Goal: Transaction & Acquisition: Book appointment/travel/reservation

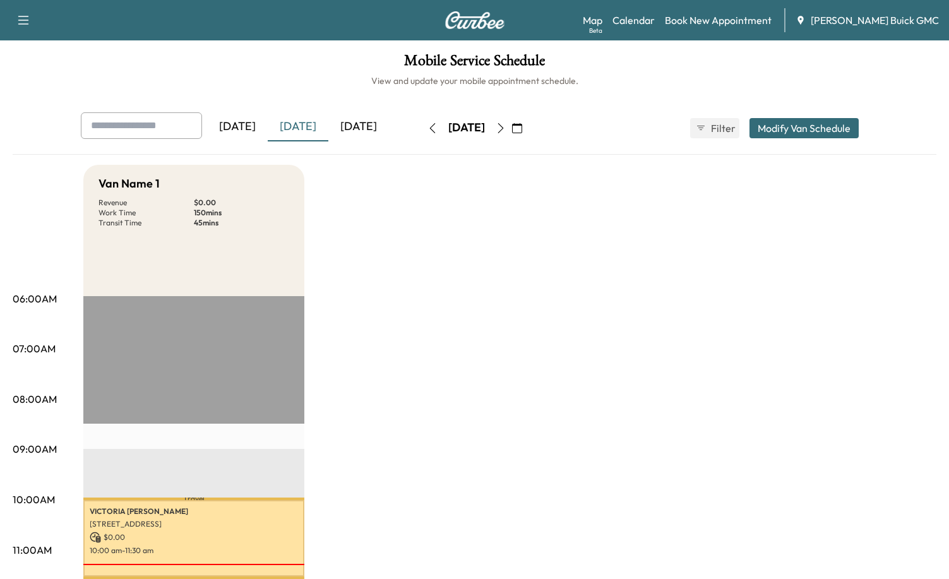
click at [308, 126] on div "[DATE]" at bounding box center [298, 126] width 61 height 29
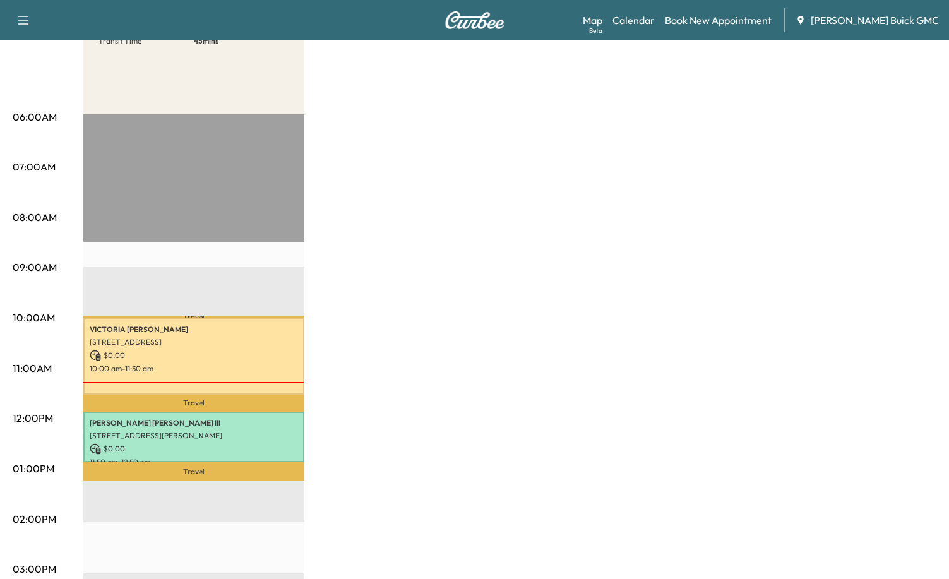
scroll to position [189, 0]
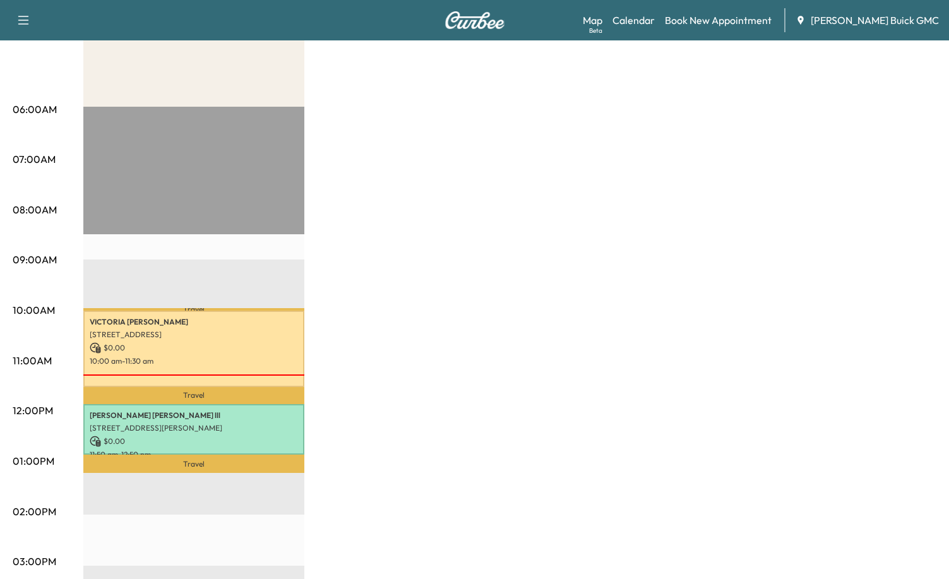
click at [602, 378] on div "Van Name 1 Revenue $ 0.00 Work Time 150 mins Transit Time 45 mins Travel [PERSO…" at bounding box center [509, 448] width 853 height 947
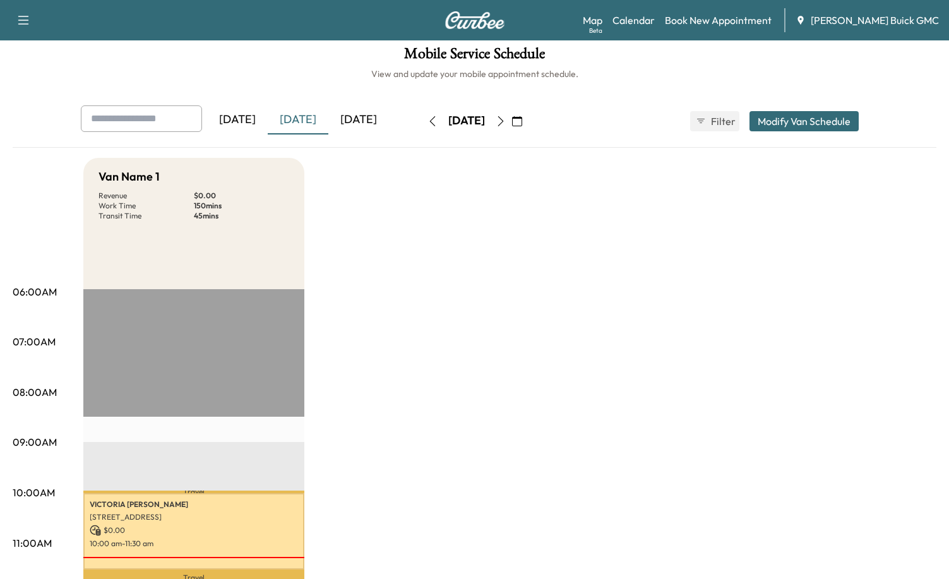
scroll to position [0, 0]
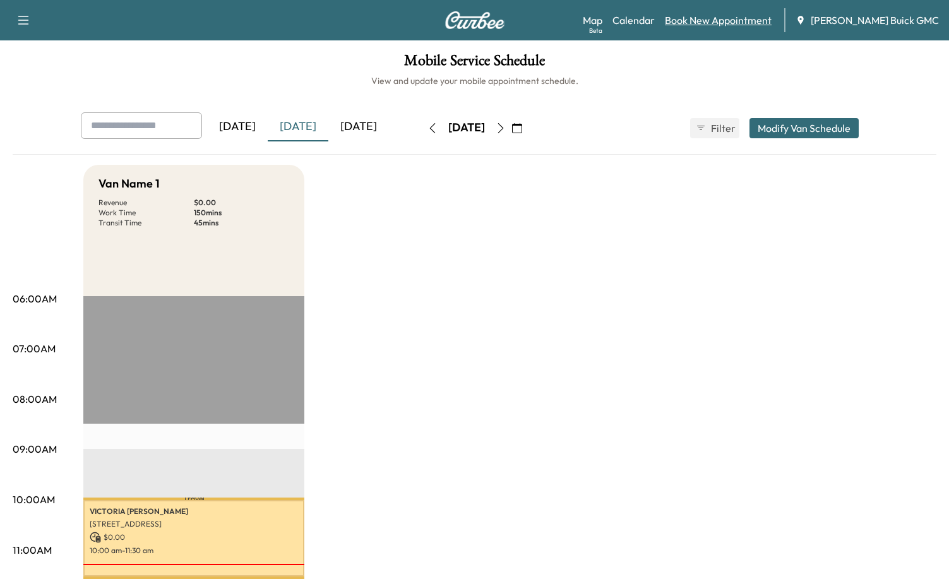
click at [736, 19] on link "Book New Appointment" at bounding box center [718, 20] width 107 height 15
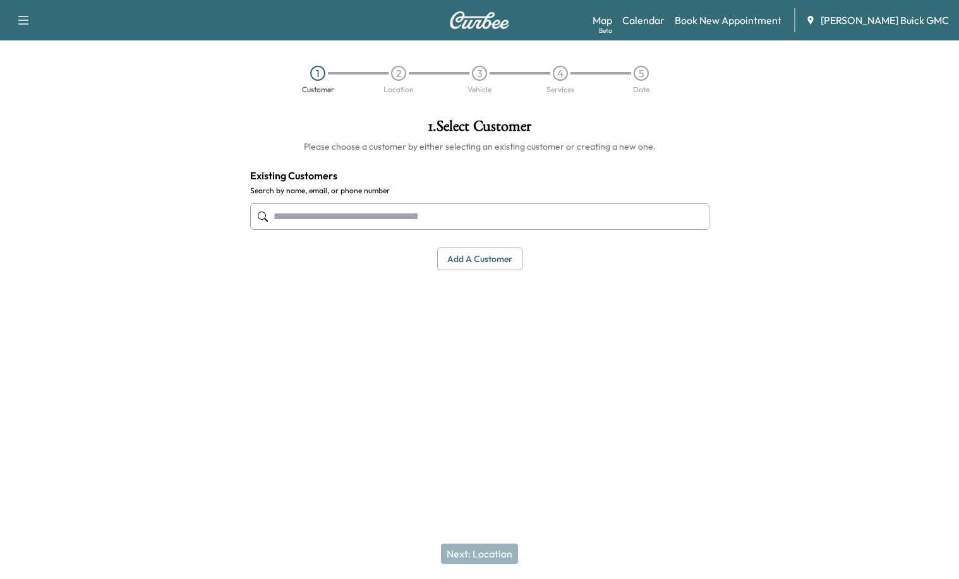
click at [387, 212] on input "text" at bounding box center [479, 216] width 459 height 27
paste input "**********"
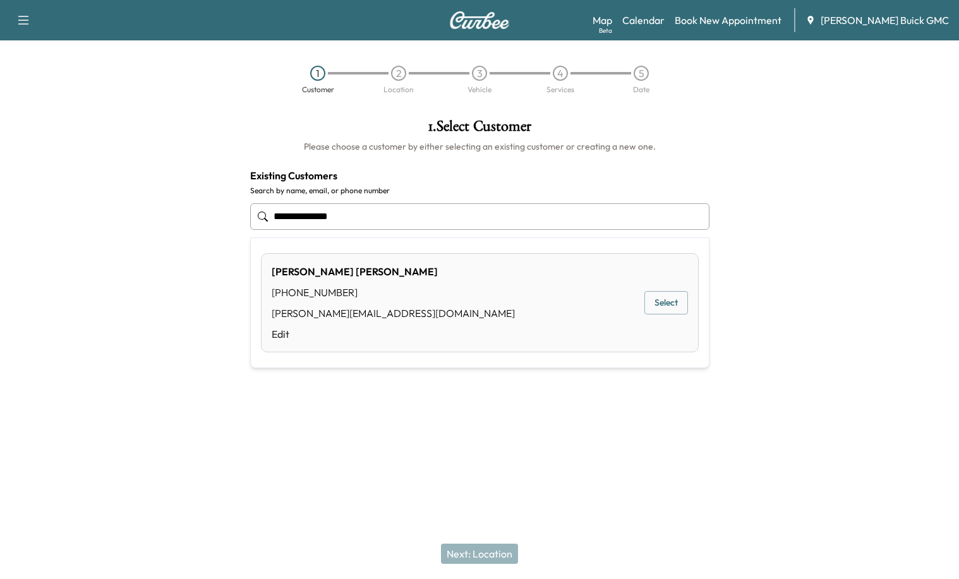
click at [655, 313] on button "Select" at bounding box center [666, 302] width 44 height 23
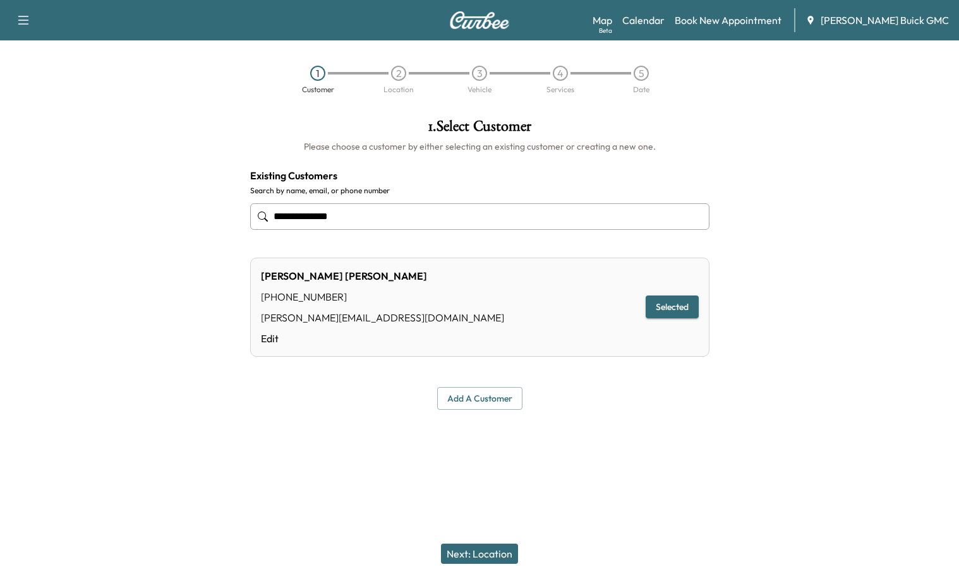
type input "**********"
click at [494, 555] on button "Next: Location" at bounding box center [479, 554] width 77 height 20
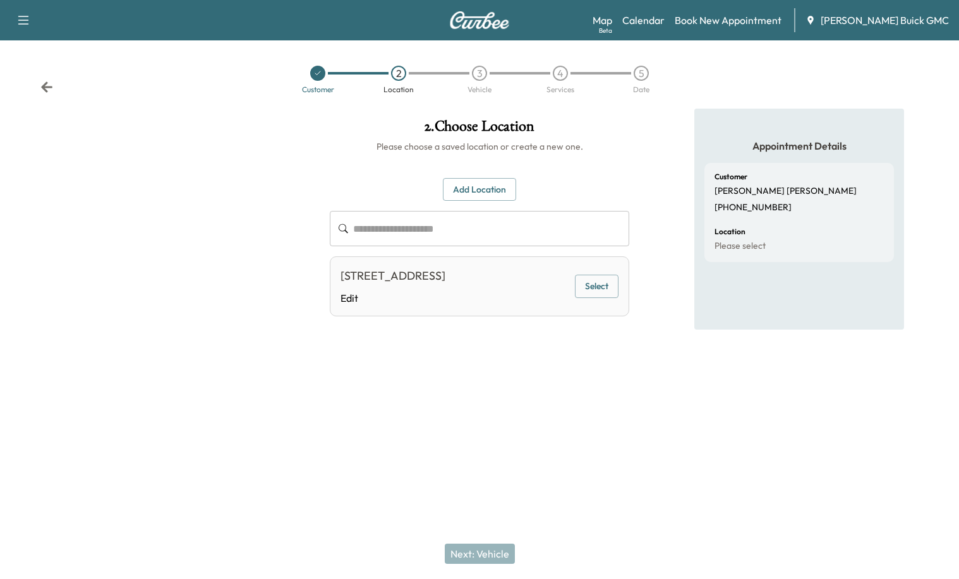
click at [464, 194] on button "Add Location" at bounding box center [479, 189] width 73 height 23
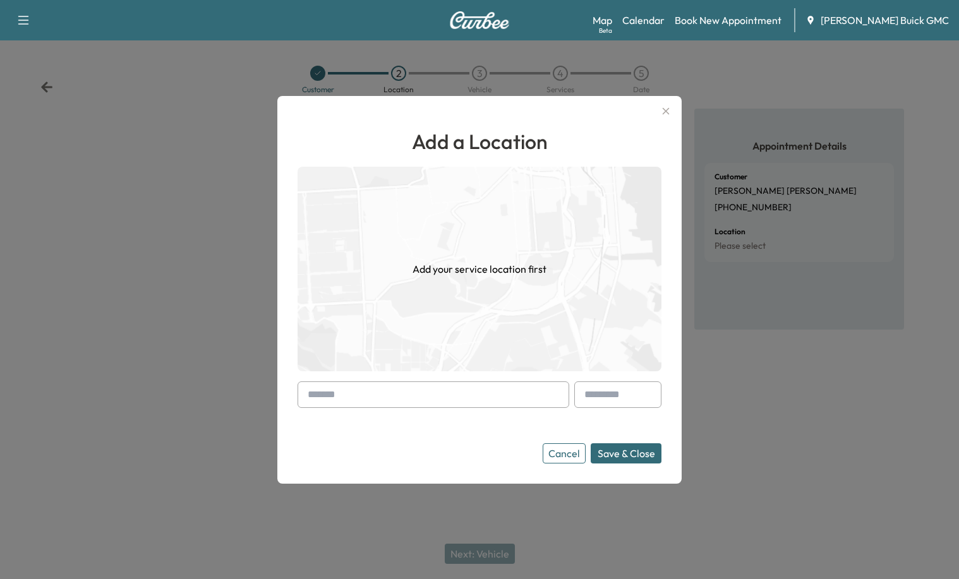
click at [376, 398] on input "text" at bounding box center [434, 395] width 272 height 27
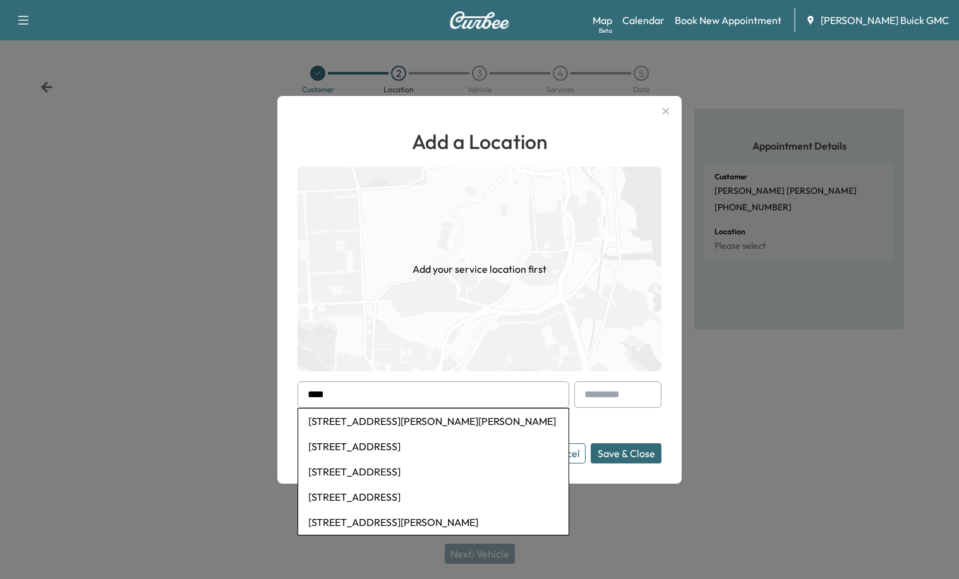
click at [426, 471] on li "[STREET_ADDRESS]" at bounding box center [433, 471] width 270 height 25
type input "**********"
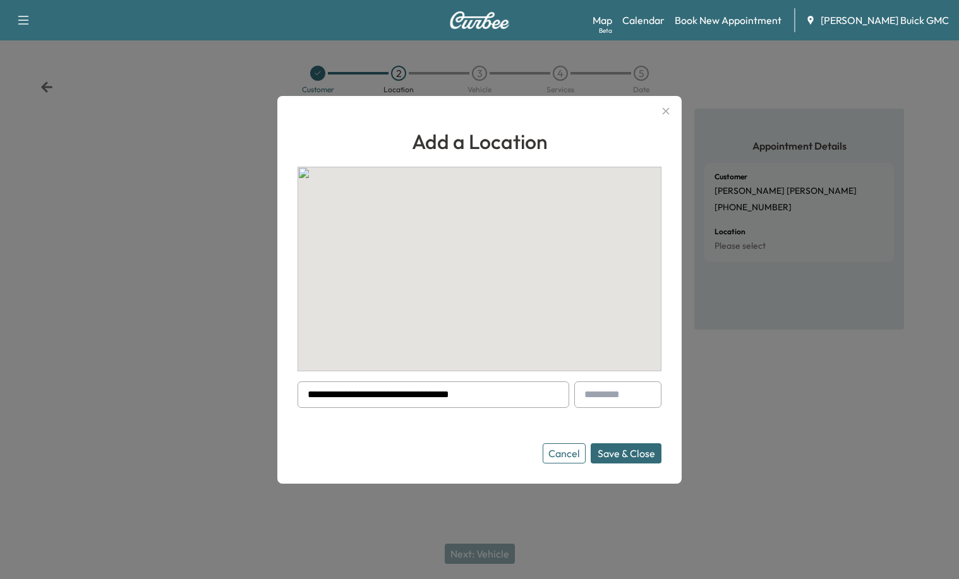
click at [640, 451] on button "Save & Close" at bounding box center [626, 453] width 71 height 20
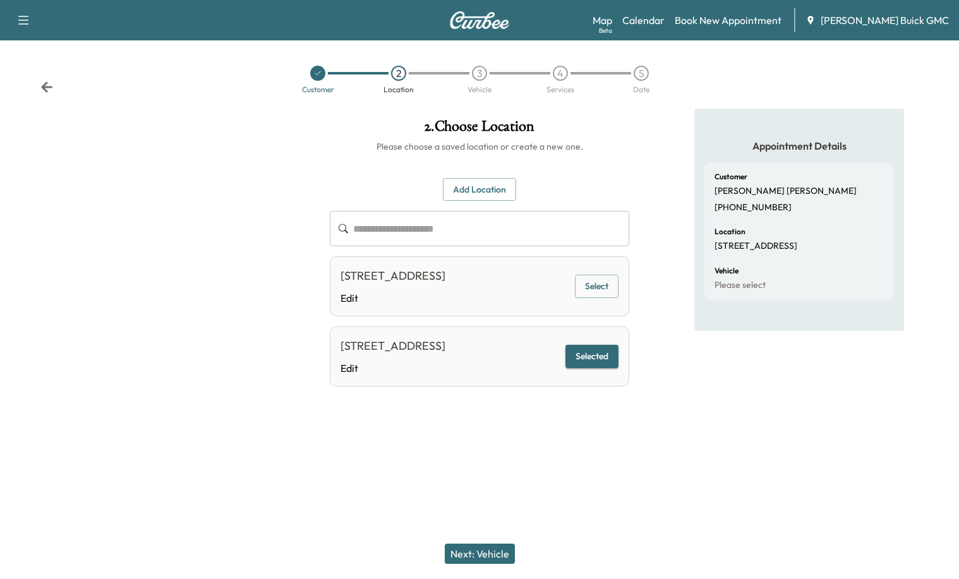
click at [468, 553] on button "Next: Vehicle" at bounding box center [480, 554] width 70 height 20
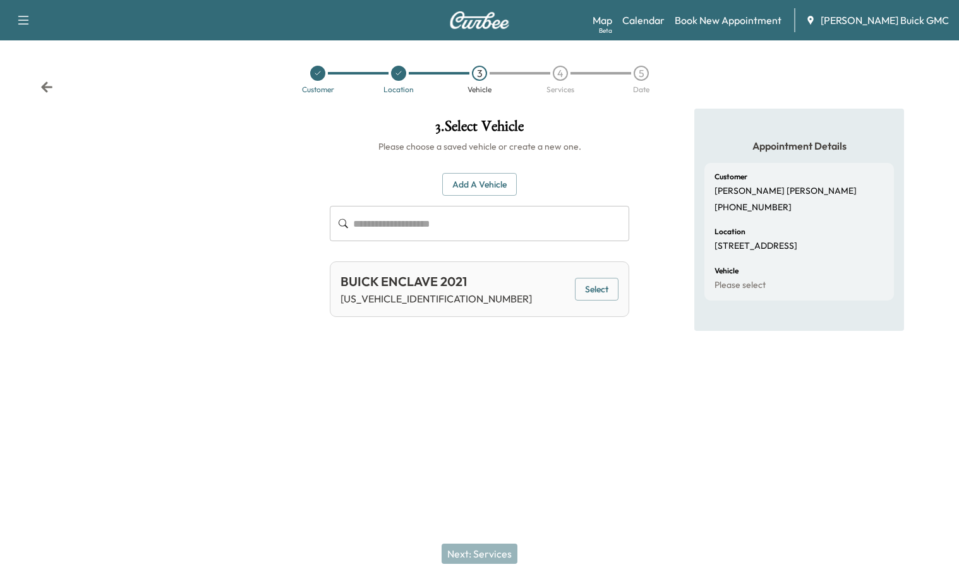
click at [380, 366] on div "3 . Select Vehicle Please choose a saved vehicle or create a new one. Add a Veh…" at bounding box center [480, 254] width 320 height 290
click at [499, 183] on button "Add a Vehicle" at bounding box center [479, 184] width 75 height 23
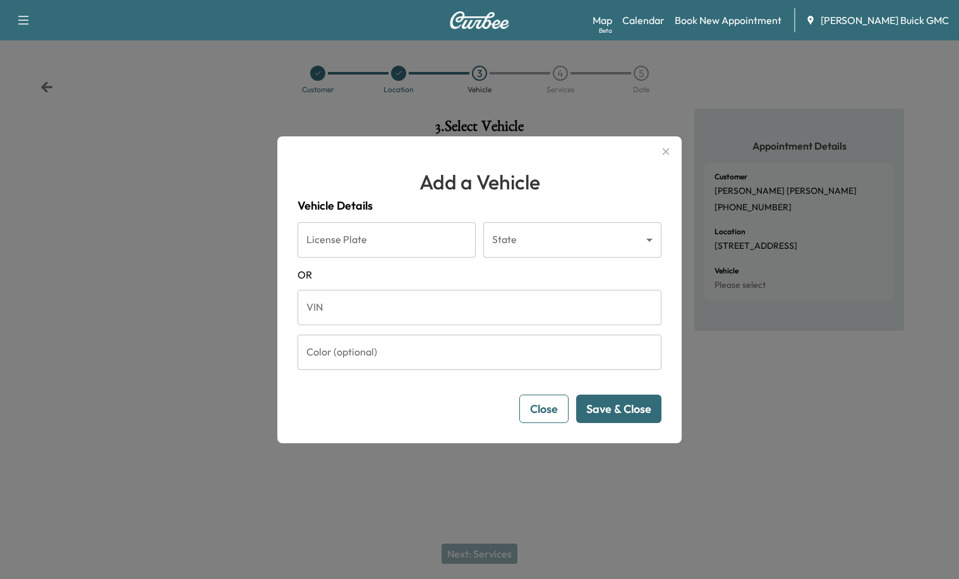
click at [403, 315] on input "VIN" at bounding box center [480, 307] width 364 height 35
click at [421, 303] on input "VIN" at bounding box center [480, 307] width 364 height 35
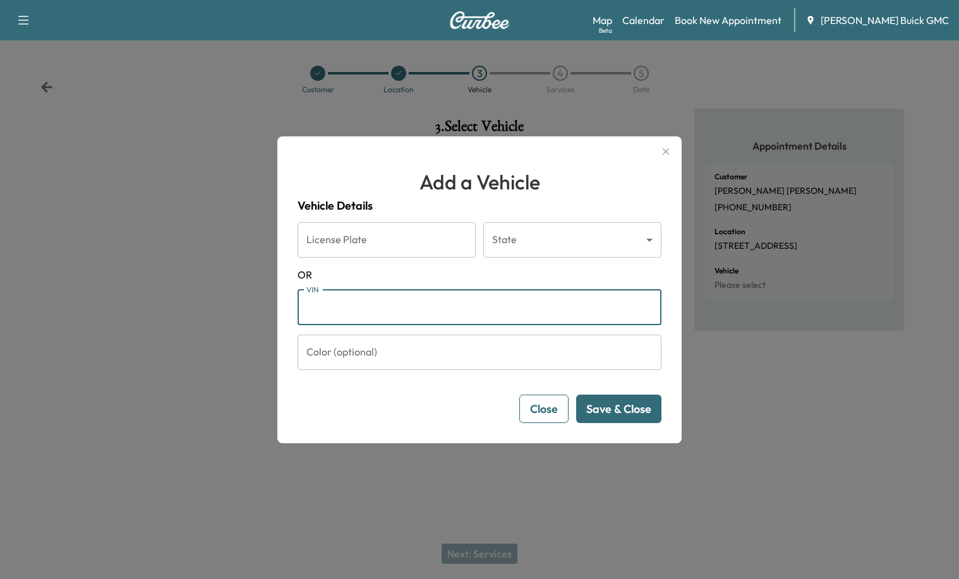
paste input "**********"
type input "**********"
click at [631, 411] on button "Save & Close" at bounding box center [618, 409] width 85 height 28
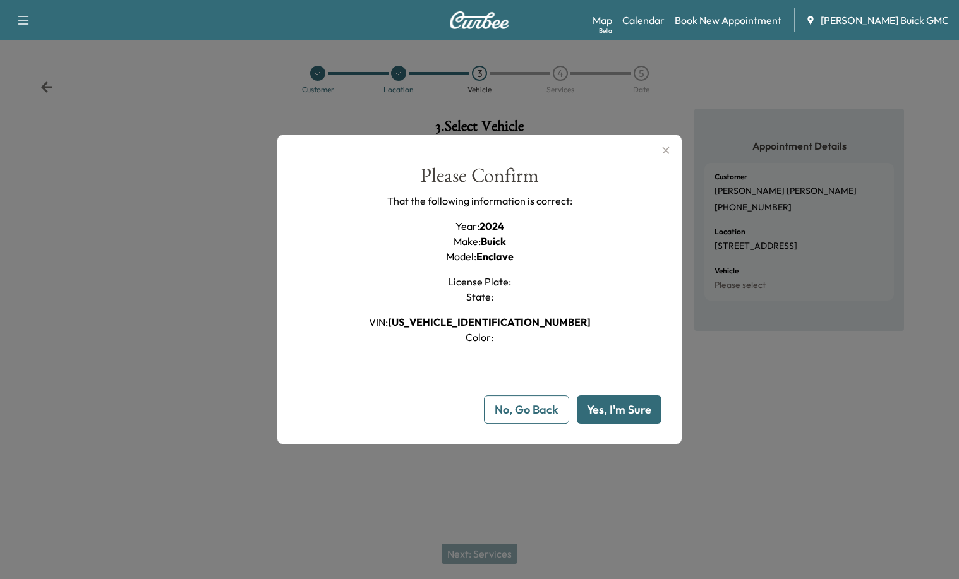
click at [638, 406] on button "Yes, I'm Sure" at bounding box center [619, 409] width 85 height 28
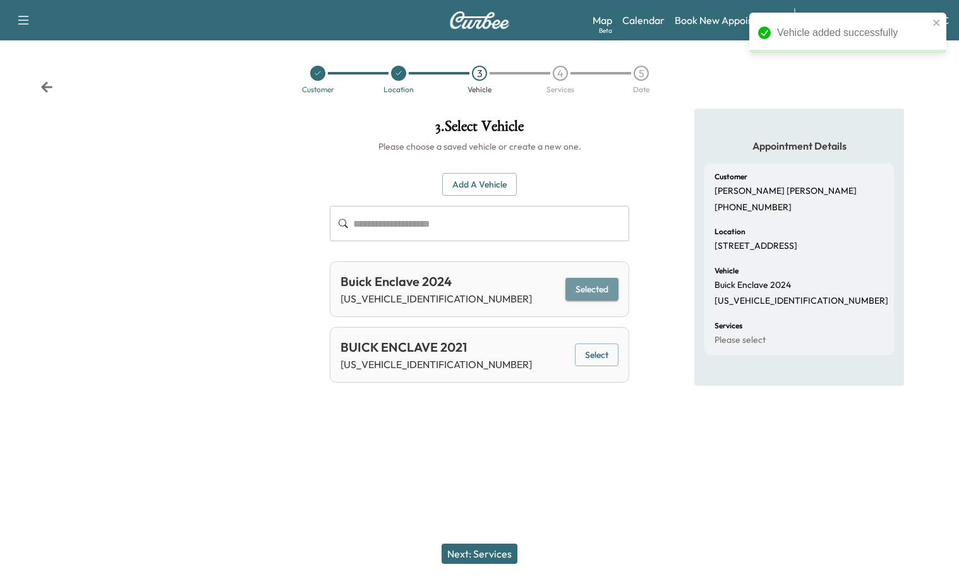
click at [591, 291] on button "Selected" at bounding box center [591, 289] width 53 height 23
click at [570, 529] on div "Next: Services" at bounding box center [479, 554] width 959 height 51
click at [451, 552] on button "Next: Services" at bounding box center [480, 554] width 76 height 20
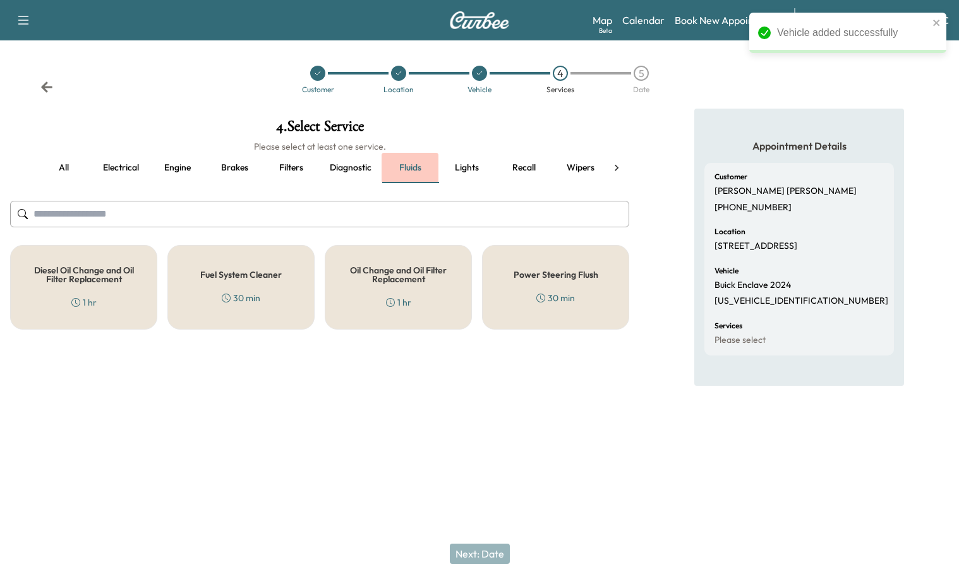
click at [411, 171] on button "Fluids" at bounding box center [410, 168] width 57 height 30
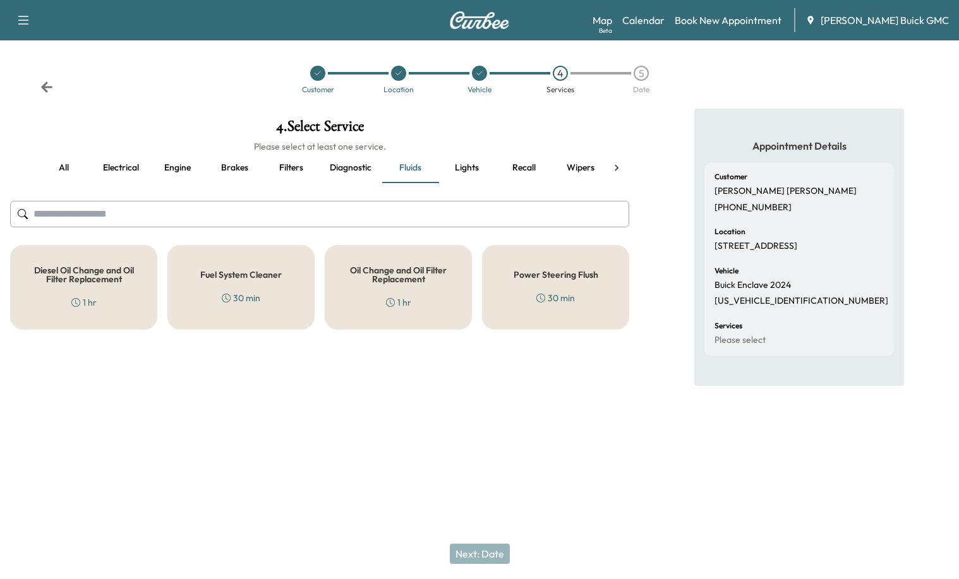
click at [423, 276] on h5 "Oil Change and Oil Filter Replacement" at bounding box center [398, 275] width 105 height 18
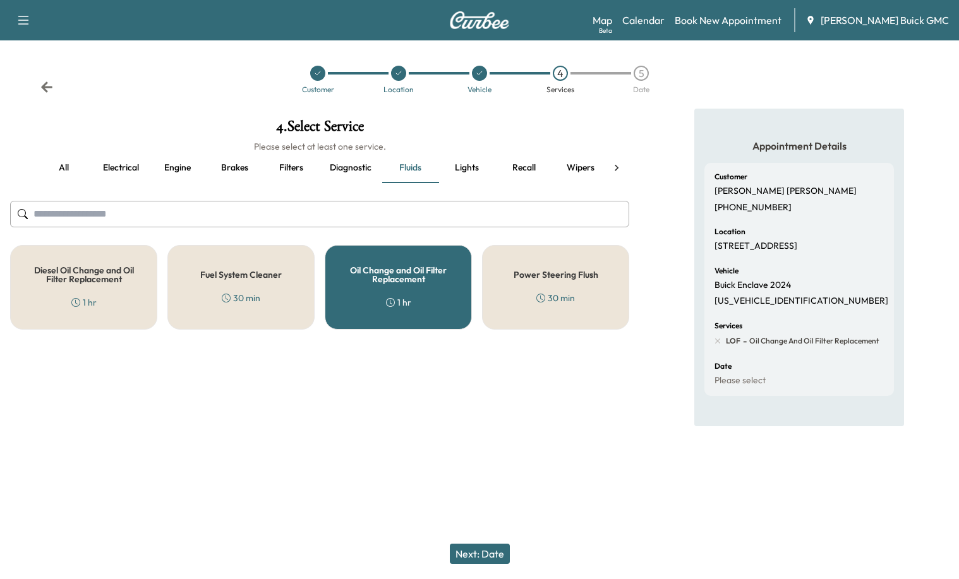
click at [493, 551] on button "Next: Date" at bounding box center [480, 554] width 60 height 20
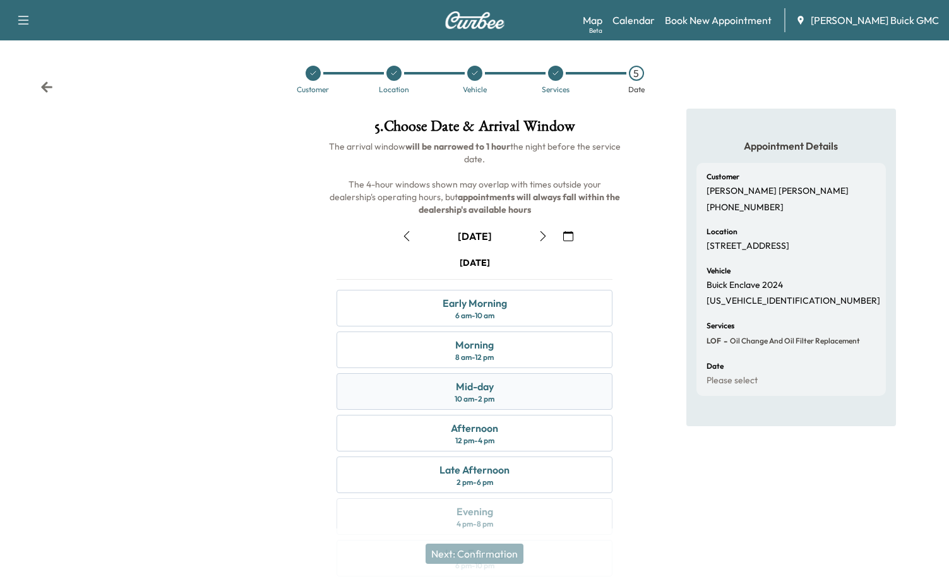
click at [499, 387] on div "Mid-day 10 am - 2 pm" at bounding box center [475, 391] width 276 height 37
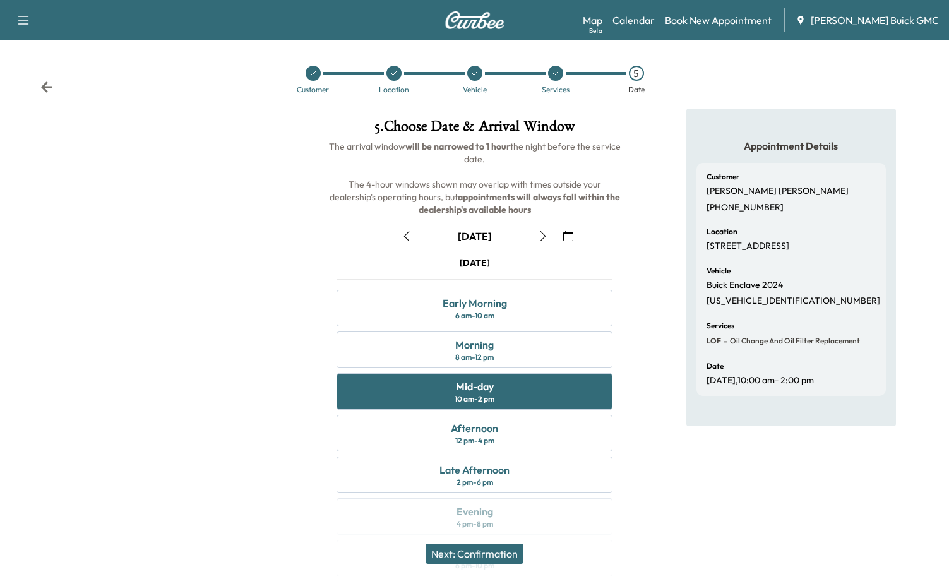
click at [498, 549] on button "Next: Confirmation" at bounding box center [475, 554] width 98 height 20
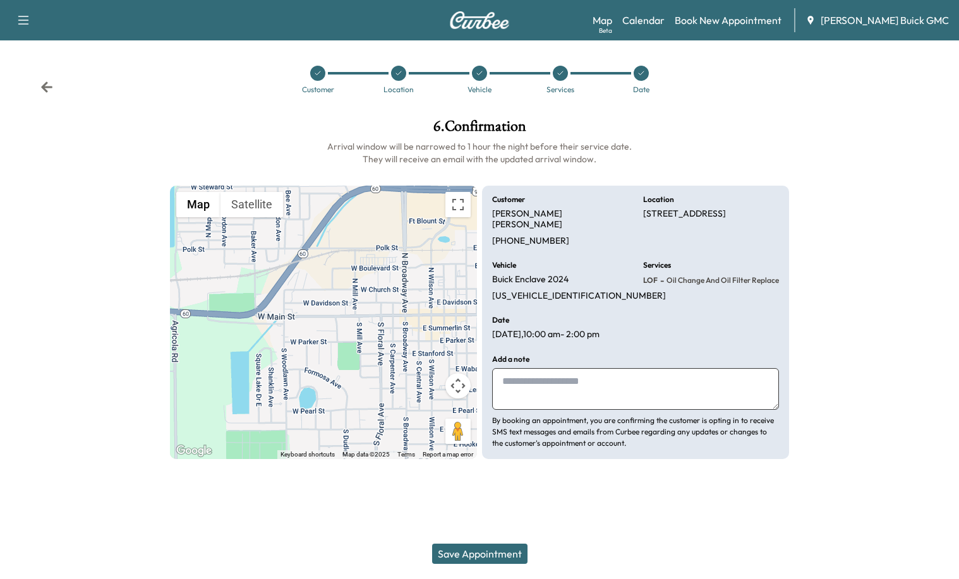
click at [575, 376] on textarea at bounding box center [635, 389] width 287 height 42
type textarea "***"
click at [49, 83] on icon at bounding box center [46, 87] width 13 height 13
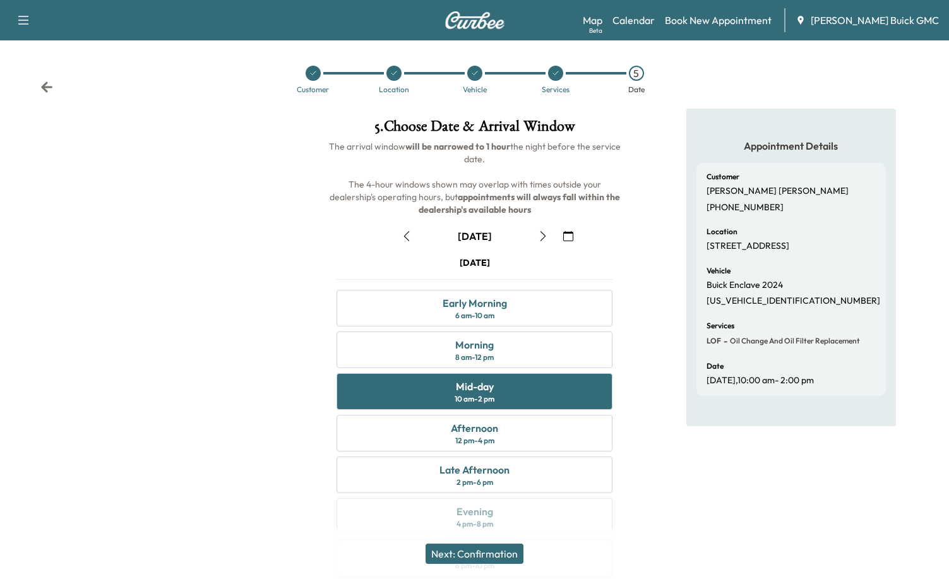
click at [402, 227] on button "button" at bounding box center [406, 236] width 21 height 20
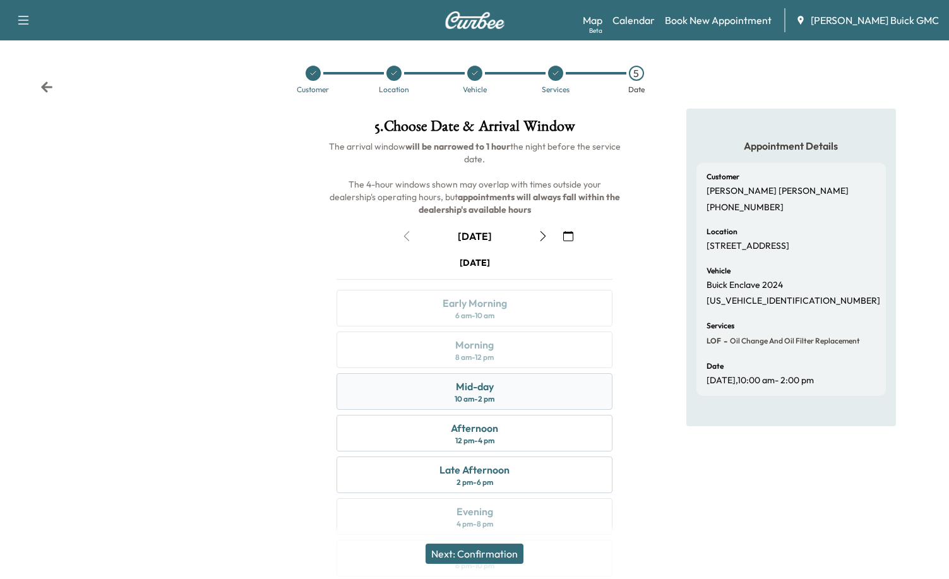
click at [490, 392] on div "Mid-day" at bounding box center [475, 386] width 38 height 15
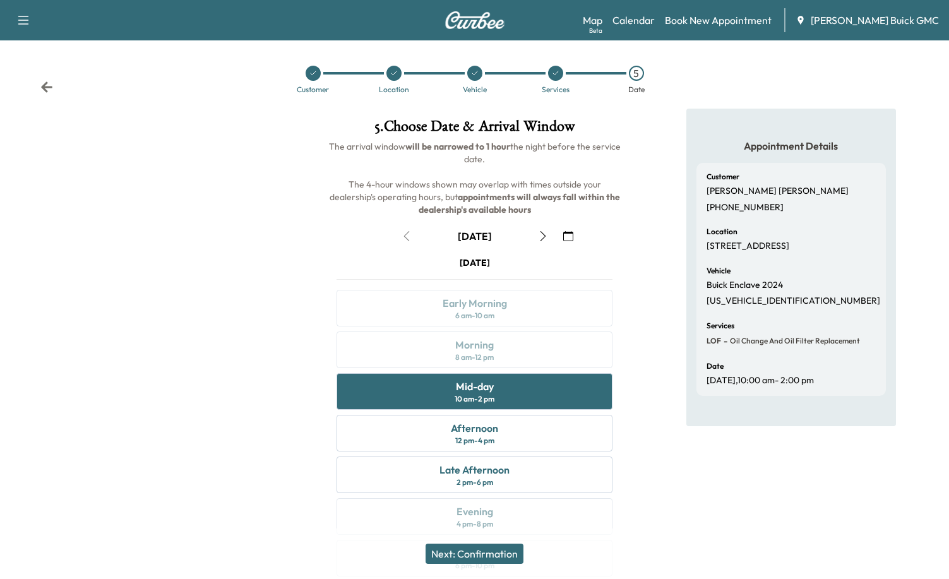
click at [502, 561] on button "Next: Confirmation" at bounding box center [475, 554] width 98 height 20
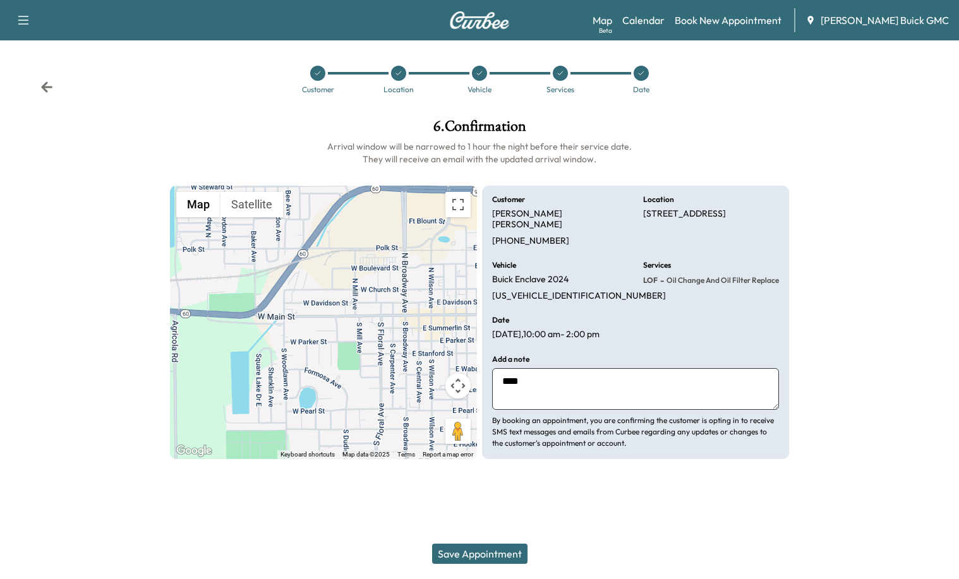
click at [541, 384] on textarea "***" at bounding box center [635, 389] width 287 height 42
type textarea "*"
type textarea "**********"
click at [478, 548] on button "Save Appointment" at bounding box center [479, 554] width 95 height 20
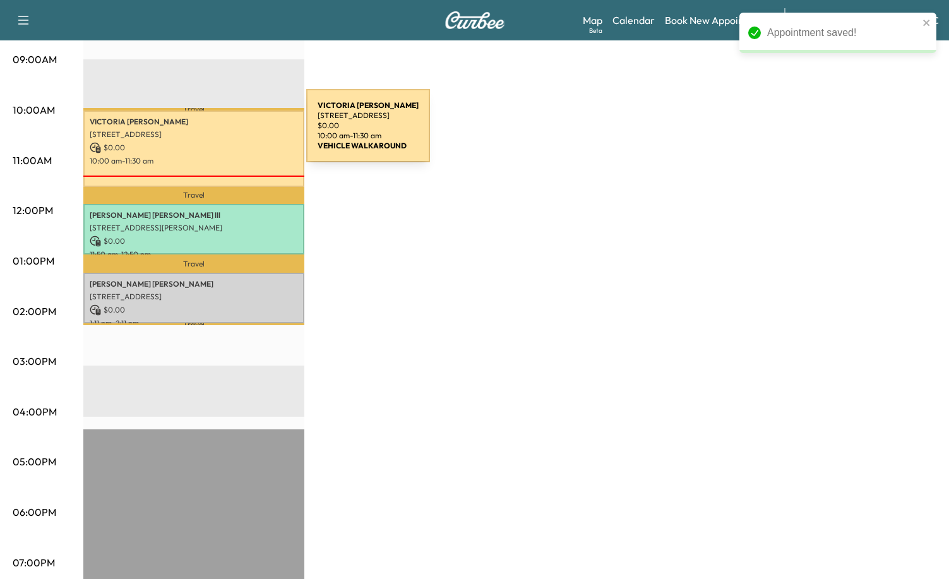
scroll to position [379, 0]
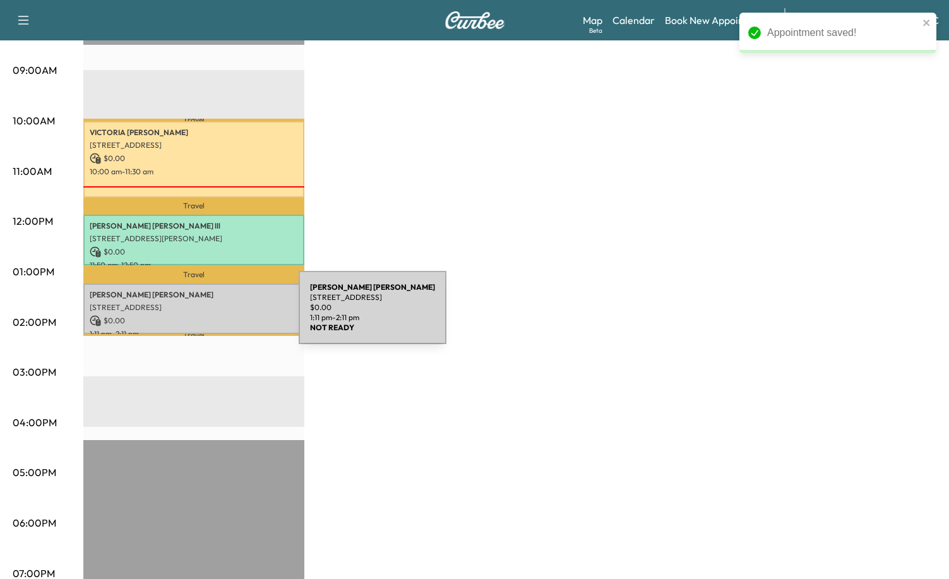
click at [204, 315] on p "$ 0.00" at bounding box center [194, 320] width 208 height 11
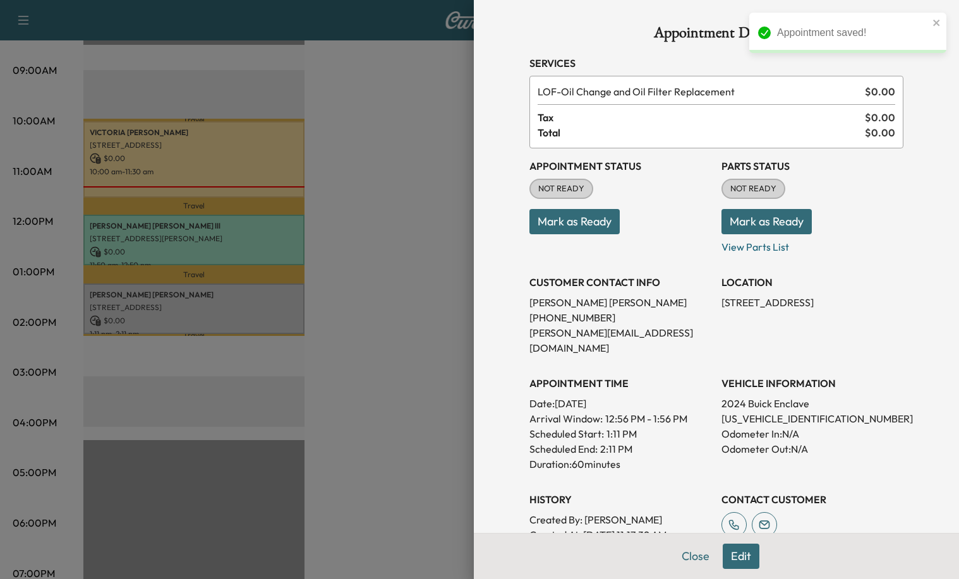
click at [606, 222] on button "Mark as Ready" at bounding box center [574, 221] width 90 height 25
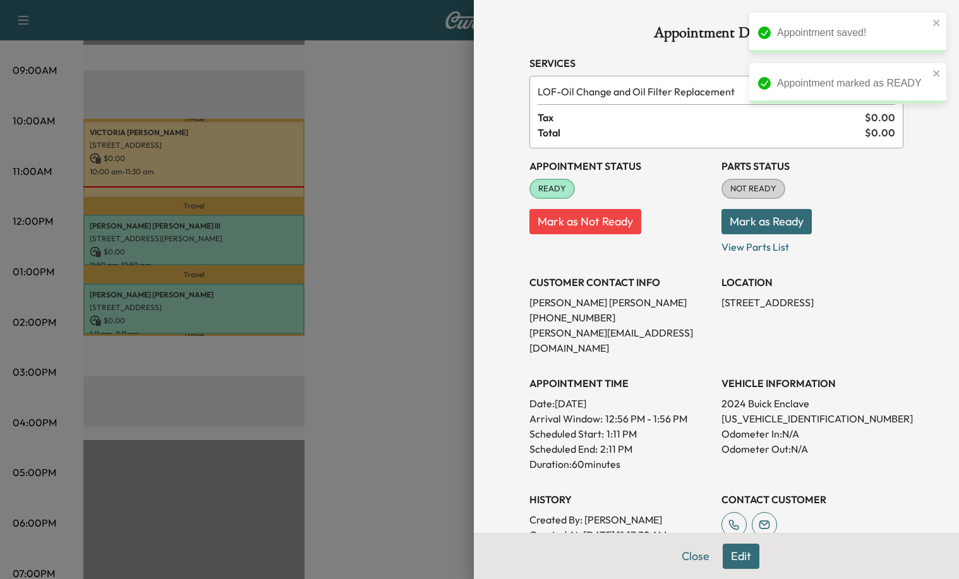
click at [776, 222] on button "Mark as Ready" at bounding box center [766, 221] width 90 height 25
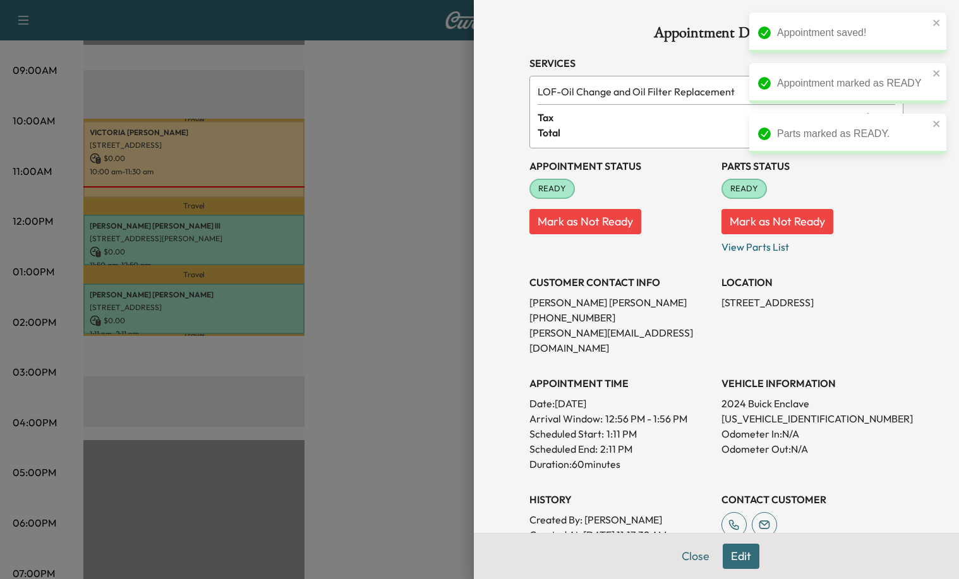
click at [351, 385] on div at bounding box center [479, 289] width 959 height 579
